Goal: Information Seeking & Learning: Find specific fact

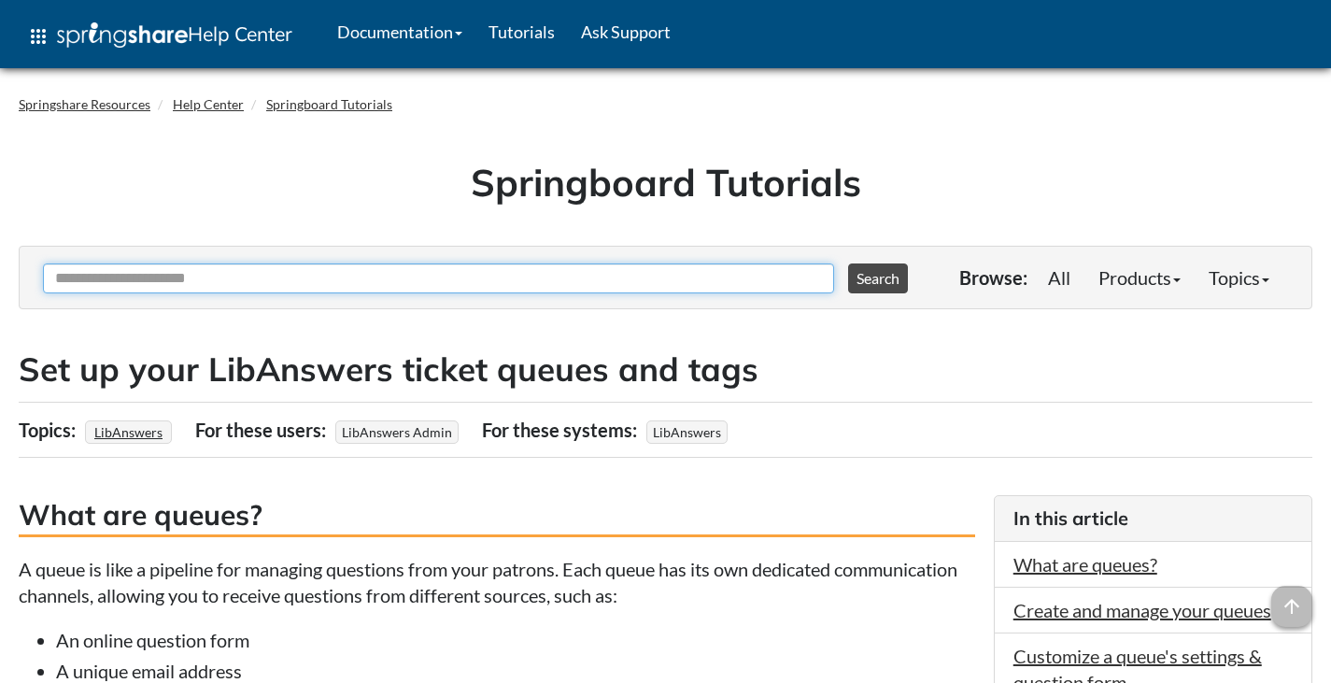
click at [736, 286] on input "Ask Another Question" at bounding box center [438, 278] width 791 height 30
type input "*"
type input "**********"
click at [848, 263] on button "Search" at bounding box center [878, 278] width 60 height 30
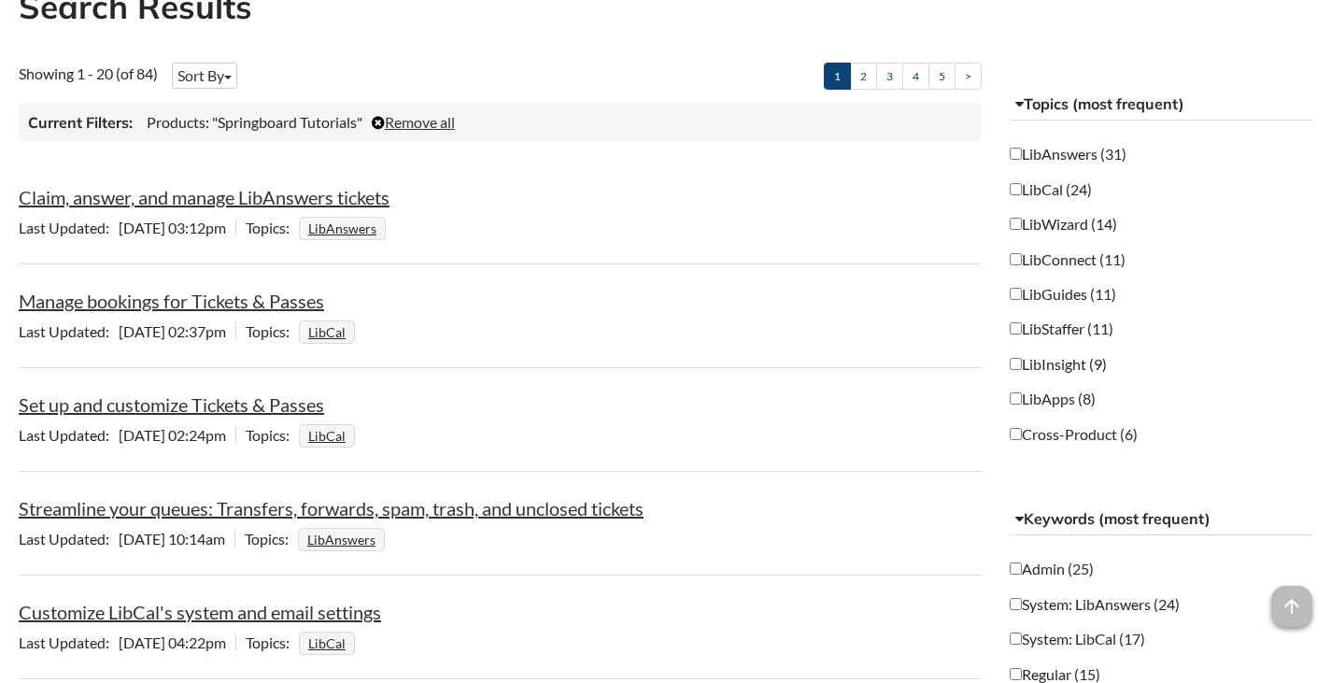
scroll to position [374, 0]
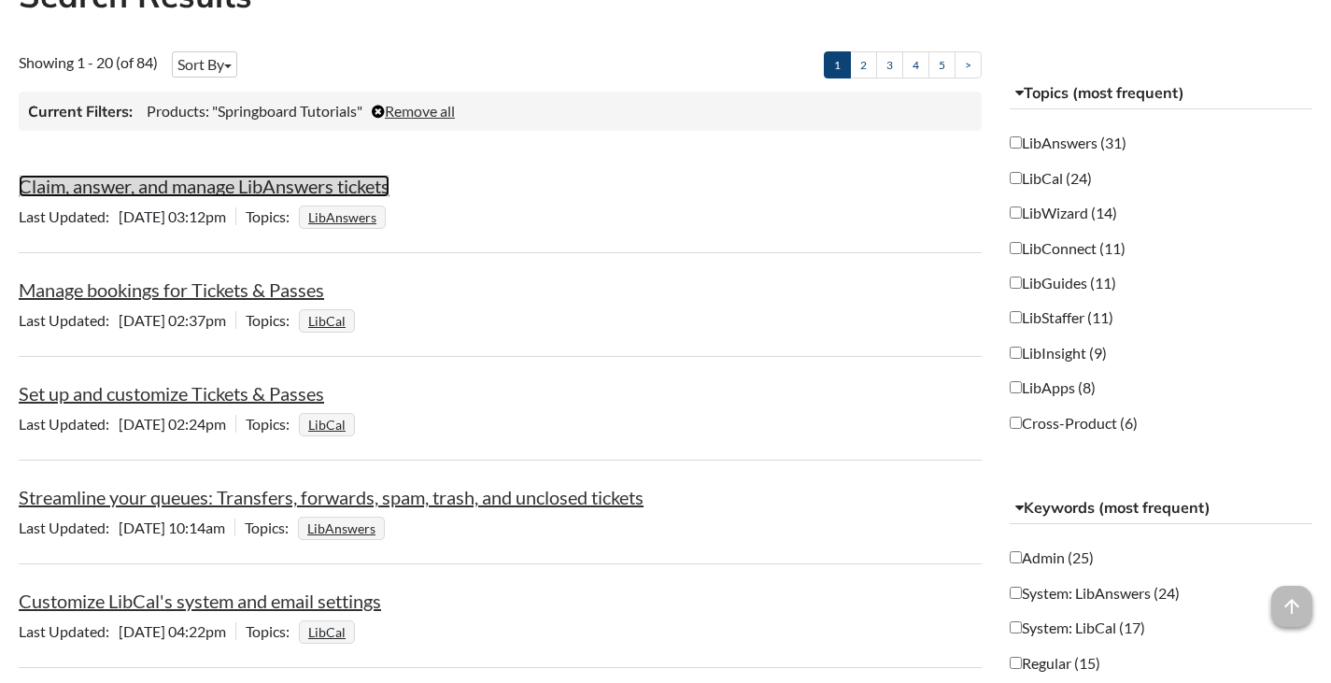
click at [260, 181] on link "Claim, answer, and manage LibAnswers tickets" at bounding box center [204, 186] width 371 height 22
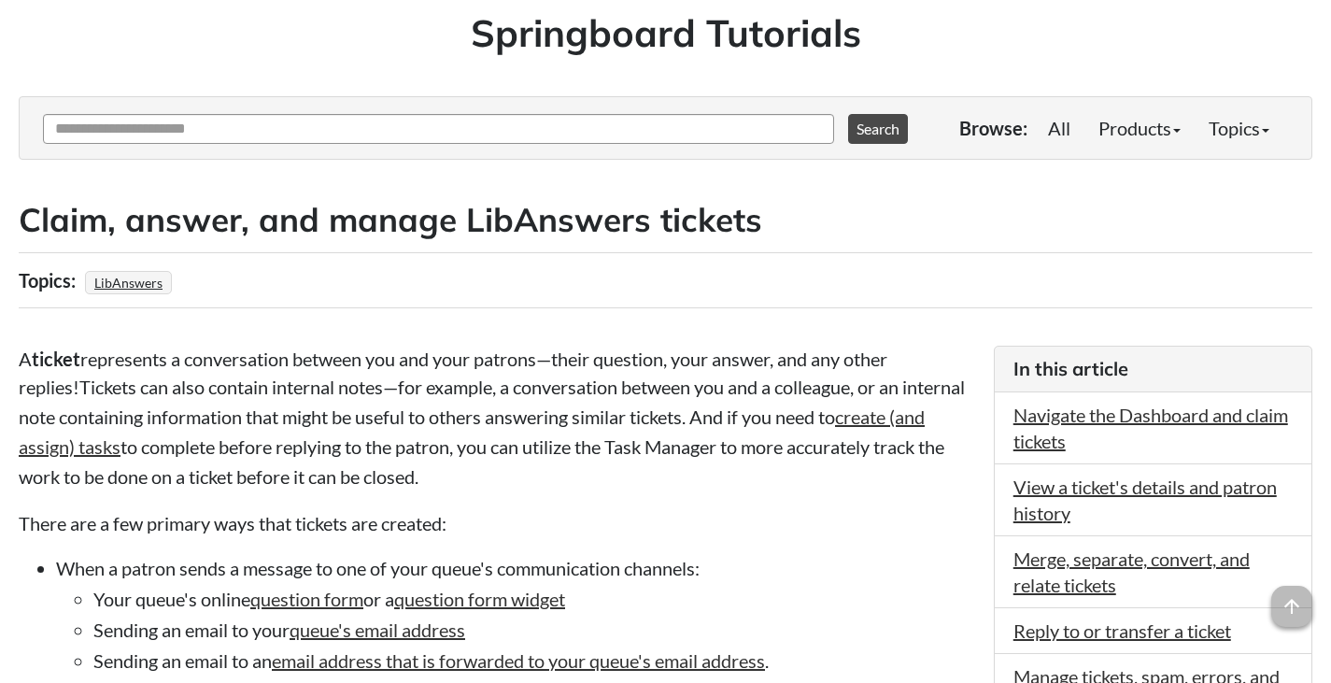
scroll to position [280, 0]
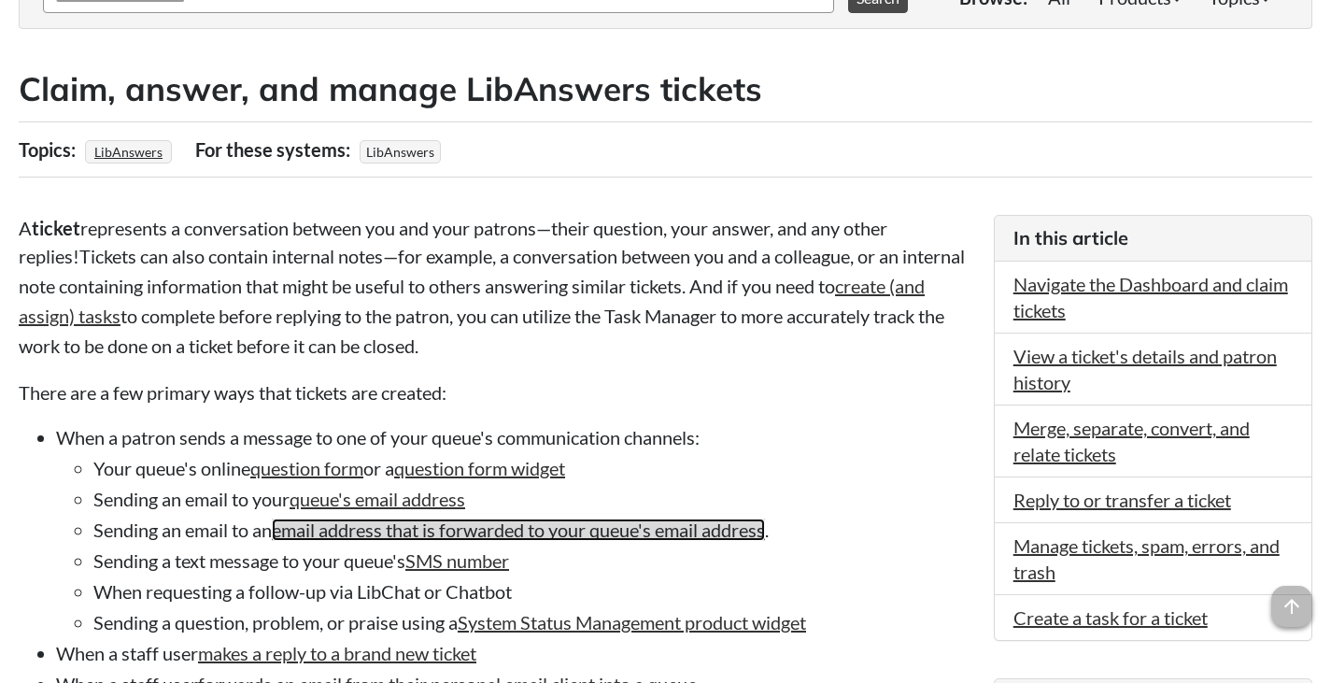
click at [572, 533] on link "email address that is forwarded to your queue's email address" at bounding box center [518, 529] width 493 height 22
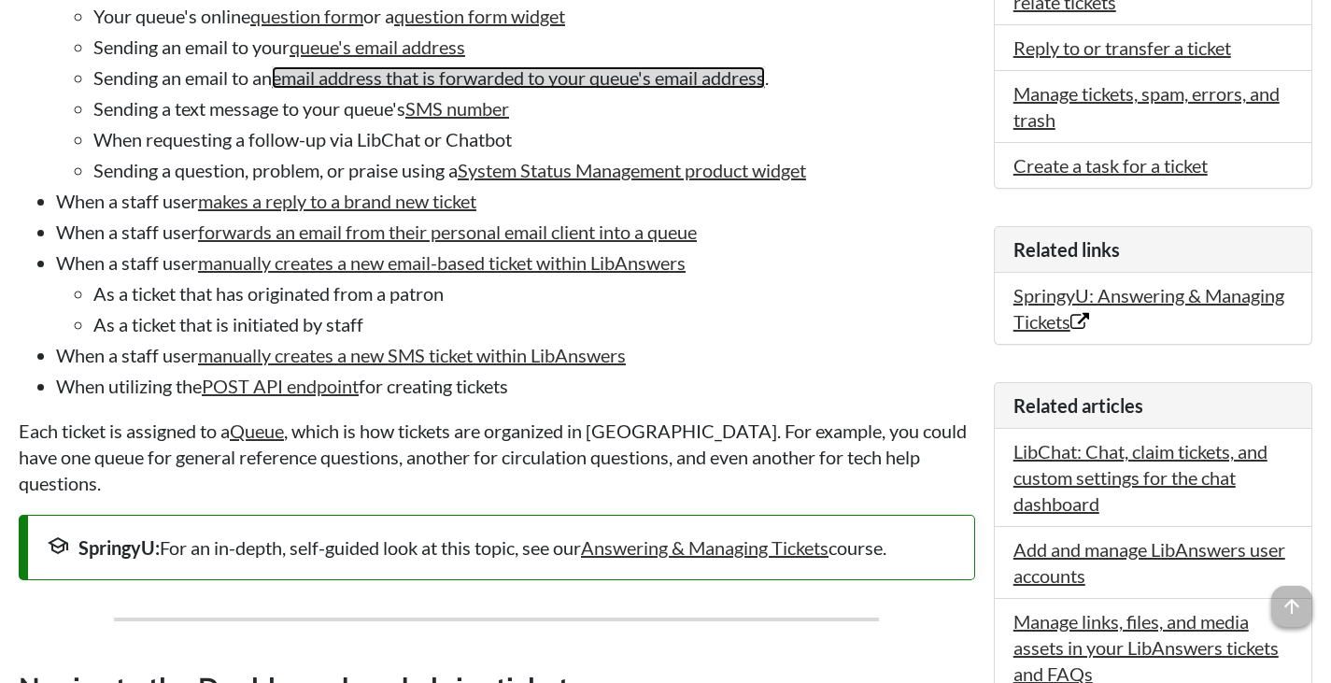
scroll to position [747, 0]
